Goal: Information Seeking & Learning: Compare options

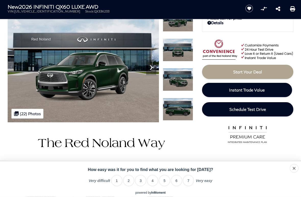
scroll to position [46, 0]
click at [131, 92] on img at bounding box center [83, 65] width 151 height 113
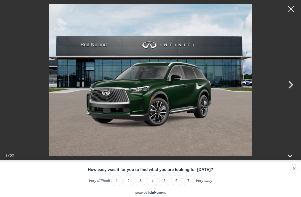
click at [289, 88] on icon "Next" at bounding box center [290, 84] width 15 height 15
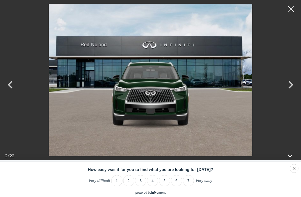
click at [289, 87] on icon "Next" at bounding box center [290, 85] width 5 height 8
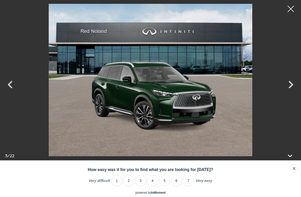
click at [291, 86] on icon "Next" at bounding box center [290, 85] width 5 height 8
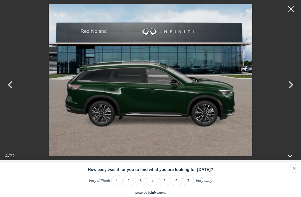
click at [292, 85] on icon "Next" at bounding box center [290, 85] width 5 height 8
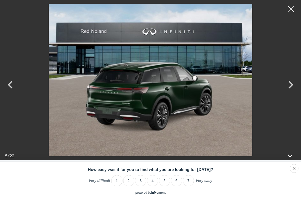
click at [292, 87] on icon "Next" at bounding box center [290, 84] width 15 height 15
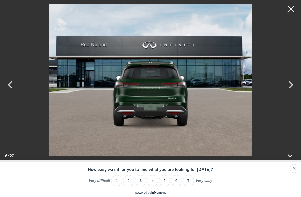
click at [291, 88] on icon "Next" at bounding box center [290, 84] width 15 height 15
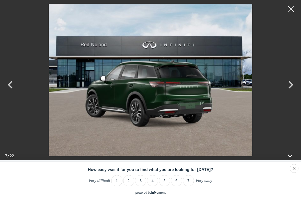
click at [291, 89] on icon "Next" at bounding box center [290, 84] width 15 height 15
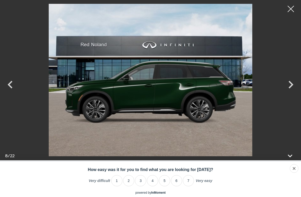
click at [290, 90] on icon "Next" at bounding box center [290, 84] width 15 height 15
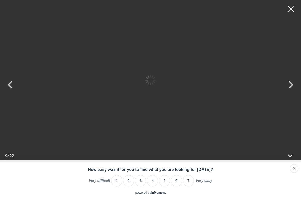
click at [290, 90] on icon "Next" at bounding box center [290, 84] width 15 height 15
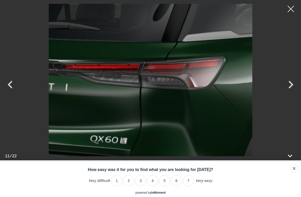
click at [292, 88] on icon "Next" at bounding box center [290, 84] width 15 height 15
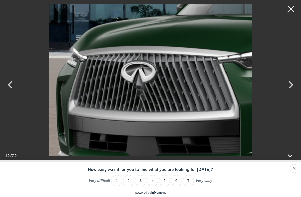
click at [293, 88] on icon "Next" at bounding box center [290, 84] width 15 height 15
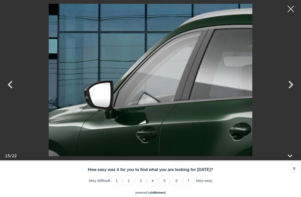
click at [296, 86] on icon "Next" at bounding box center [290, 84] width 15 height 15
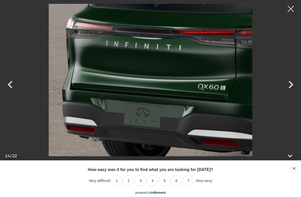
click at [292, 85] on icon "Next" at bounding box center [290, 85] width 5 height 8
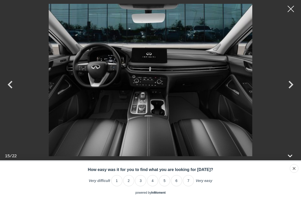
click at [292, 86] on icon "Next" at bounding box center [290, 84] width 15 height 15
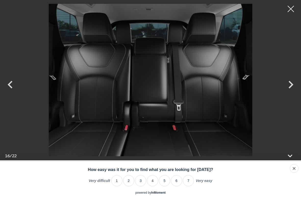
click at [292, 86] on icon "Next" at bounding box center [290, 85] width 5 height 8
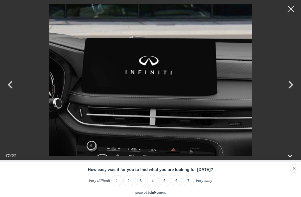
click at [292, 86] on icon "Next" at bounding box center [290, 84] width 15 height 15
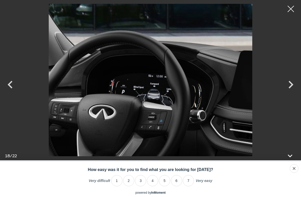
click at [290, 87] on icon "Next" at bounding box center [290, 85] width 5 height 8
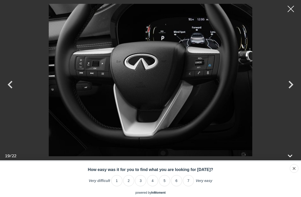
click at [292, 86] on icon "Next" at bounding box center [290, 84] width 15 height 15
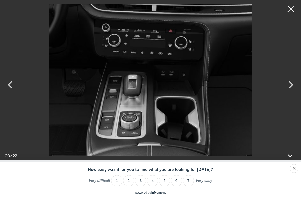
click at [292, 86] on icon "Next" at bounding box center [290, 84] width 15 height 15
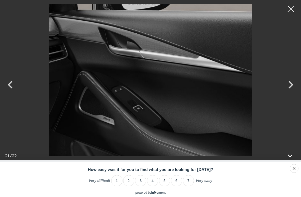
click at [292, 86] on icon "Next" at bounding box center [290, 85] width 5 height 8
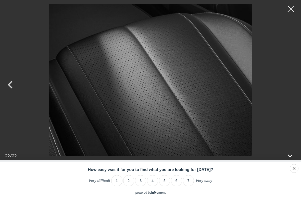
click at [291, 86] on div at bounding box center [150, 80] width 301 height 152
click at [294, 13] on div at bounding box center [290, 9] width 13 height 13
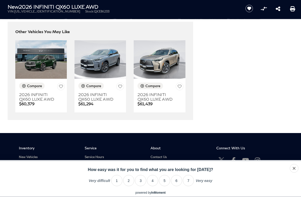
scroll to position [1260, 0]
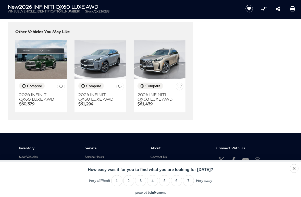
click at [93, 88] on div "Compare" at bounding box center [93, 86] width 15 height 5
click at [153, 88] on div "Compare" at bounding box center [152, 86] width 15 height 5
click at [147, 88] on div "Compare" at bounding box center [152, 86] width 15 height 5
click at [152, 101] on h3 "2026 INFINITI QX60 LUXE AWD" at bounding box center [155, 96] width 36 height 9
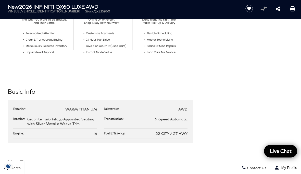
scroll to position [208, 0]
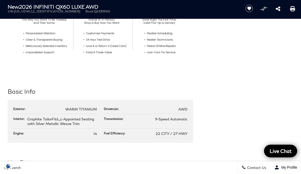
click at [97, 136] on span "I4" at bounding box center [94, 134] width 3 height 4
click at [21, 135] on div "Engine:" at bounding box center [19, 134] width 13 height 4
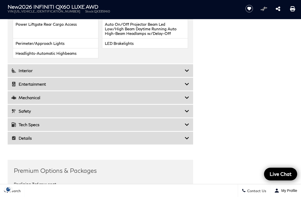
scroll to position [784, 0]
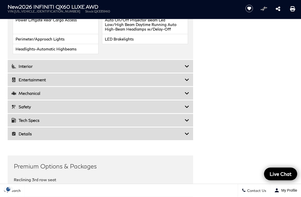
click at [189, 100] on div "Mechanical" at bounding box center [100, 93] width 185 height 13
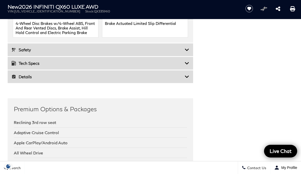
scroll to position [756, 0]
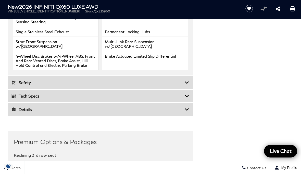
click at [185, 116] on div "Details" at bounding box center [100, 109] width 185 height 13
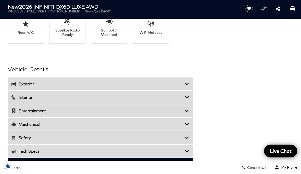
click at [184, 129] on div "Mechanical" at bounding box center [100, 124] width 185 height 13
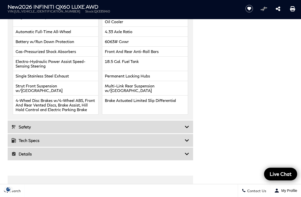
scroll to position [718, 0]
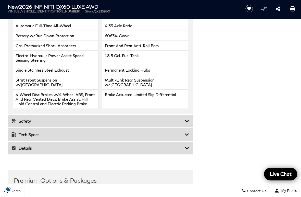
click at [187, 137] on icon at bounding box center [186, 134] width 5 height 5
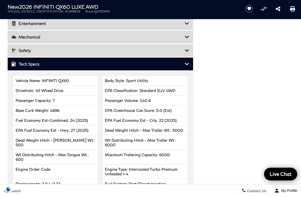
scroll to position [661, 0]
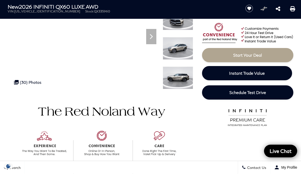
scroll to position [76, 0]
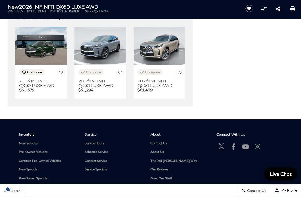
scroll to position [1274, 0]
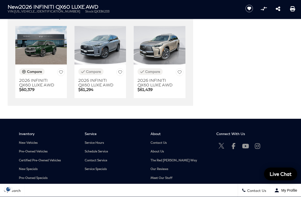
click at [25, 74] on icon "Compare Vehicle" at bounding box center [24, 72] width 4 height 4
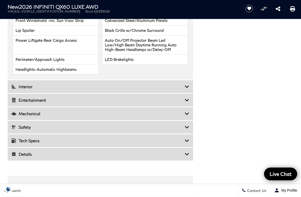
scroll to position [764, 0]
click at [186, 116] on icon at bounding box center [186, 113] width 5 height 5
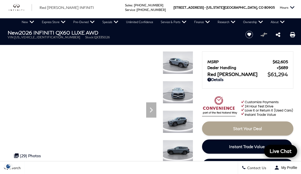
scroll to position [0, 0]
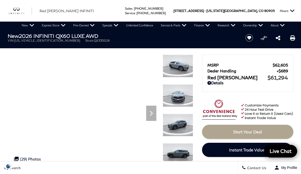
click at [0, 0] on link "New Finance Offers" at bounding box center [0, 0] width 0 height 0
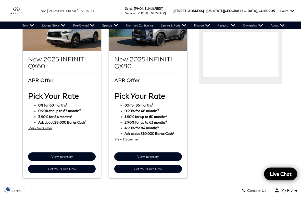
scroll to position [316, 0]
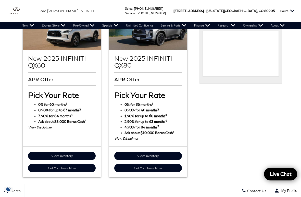
click at [73, 152] on link "View Inventory" at bounding box center [61, 156] width 67 height 8
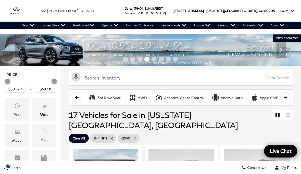
click at [0, 0] on link "New Finance Offers" at bounding box center [0, 0] width 0 height 0
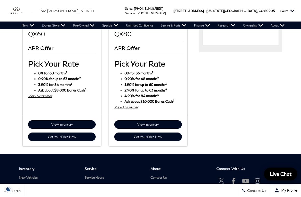
scroll to position [348, 0]
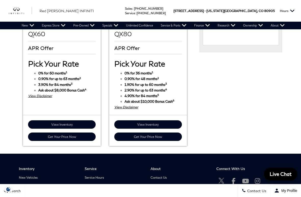
click at [163, 120] on link "View Inventory" at bounding box center [147, 124] width 67 height 8
